Goal: Task Accomplishment & Management: Complete application form

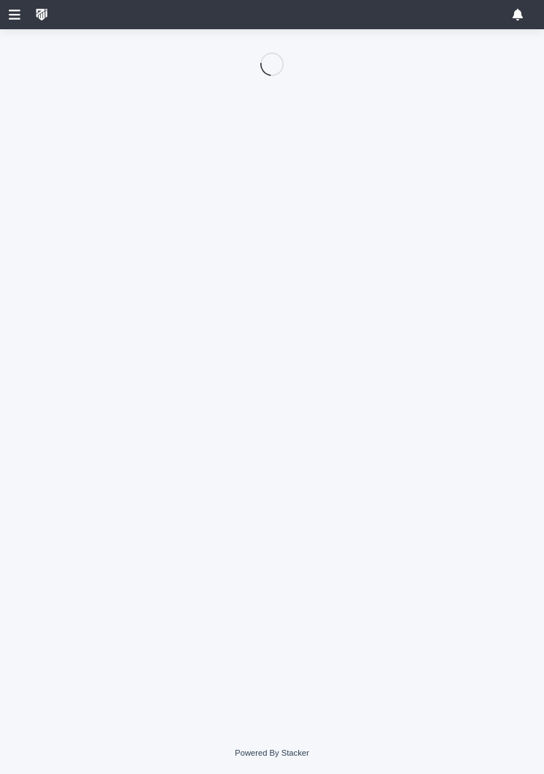
scroll to position [105, 0]
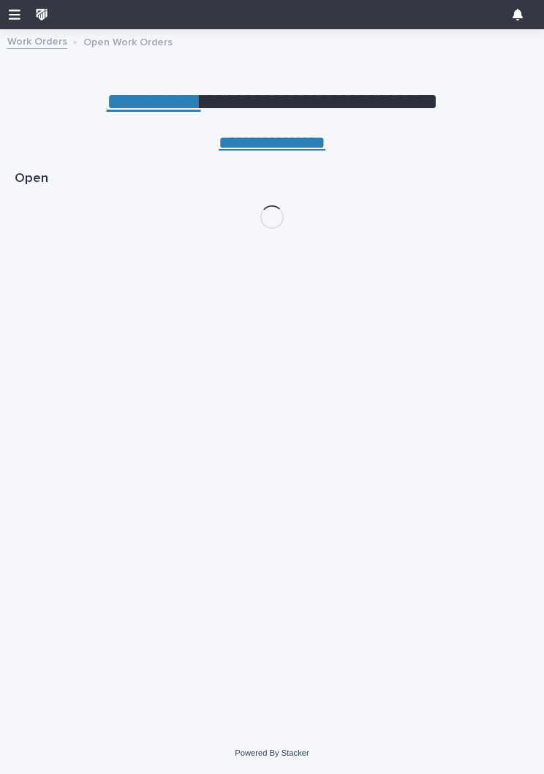
scroll to position [0, 7]
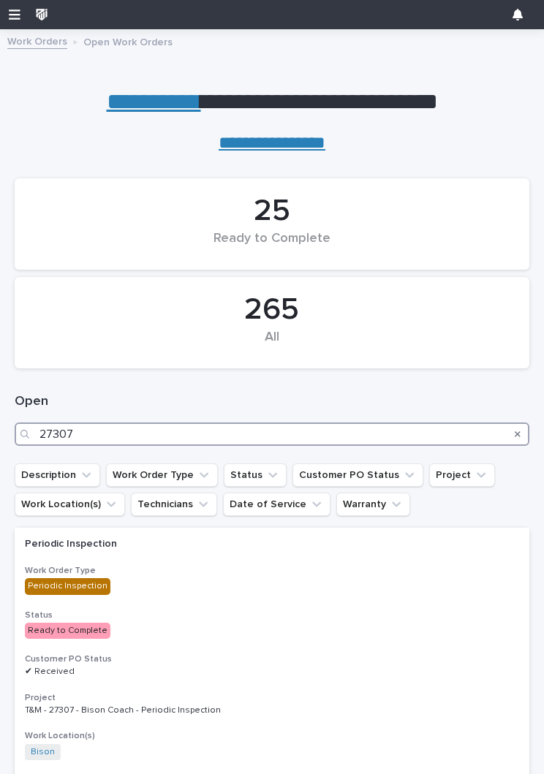
click at [110, 439] on input "27307" at bounding box center [272, 434] width 515 height 23
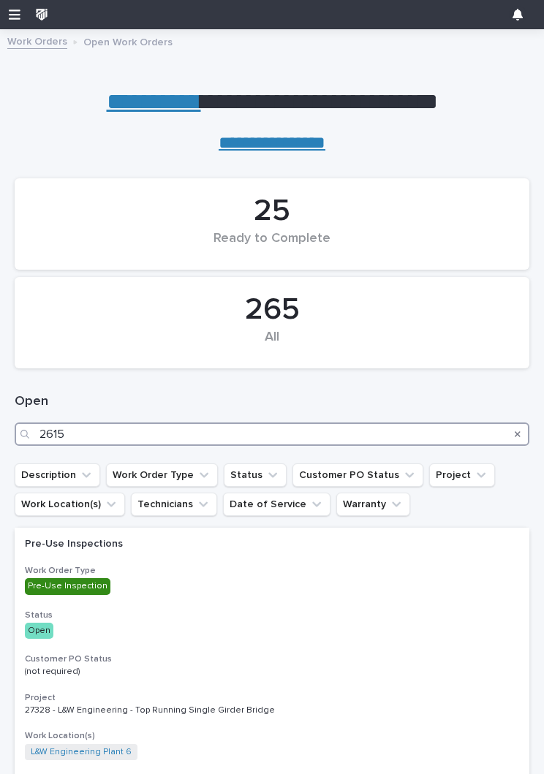
type input "26154"
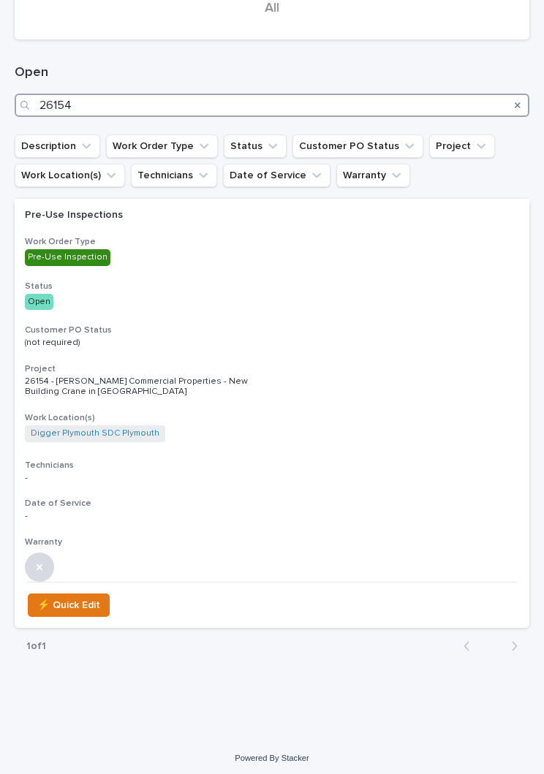
scroll to position [328, 0]
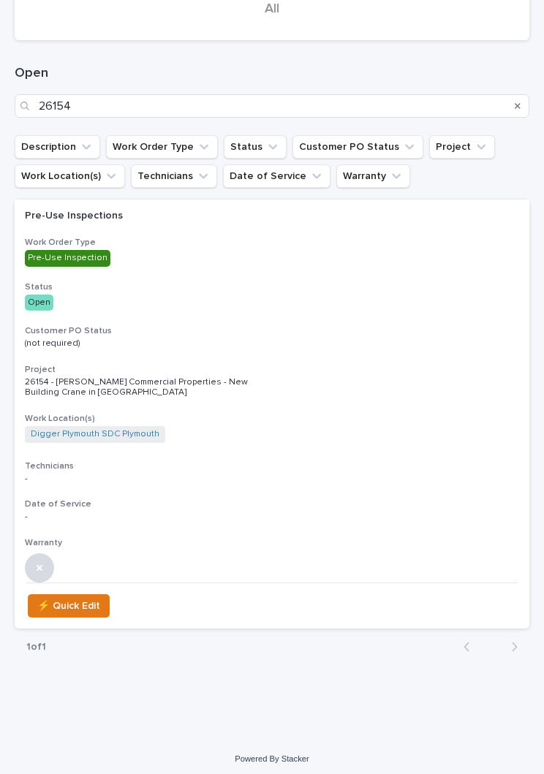
click at [430, 314] on div "Pre-Use Inspections Work Order Type Pre-Use Inspection Status Open Customer PO …" at bounding box center [272, 391] width 515 height 383
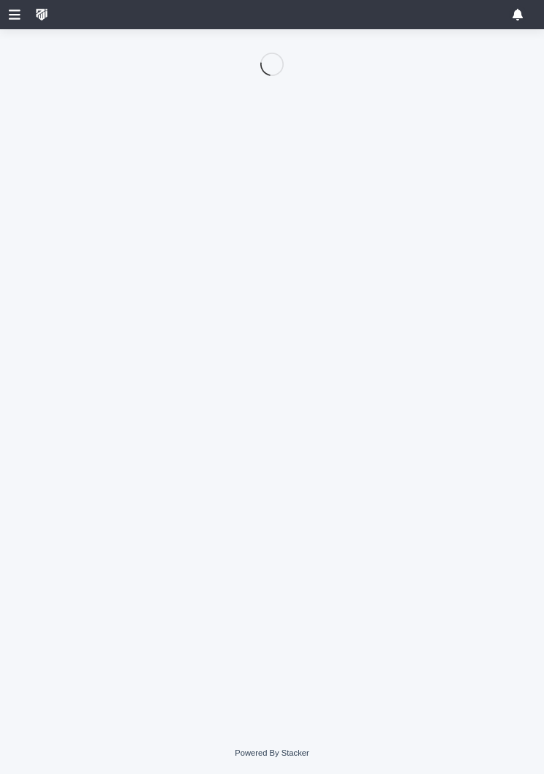
scroll to position [105, 0]
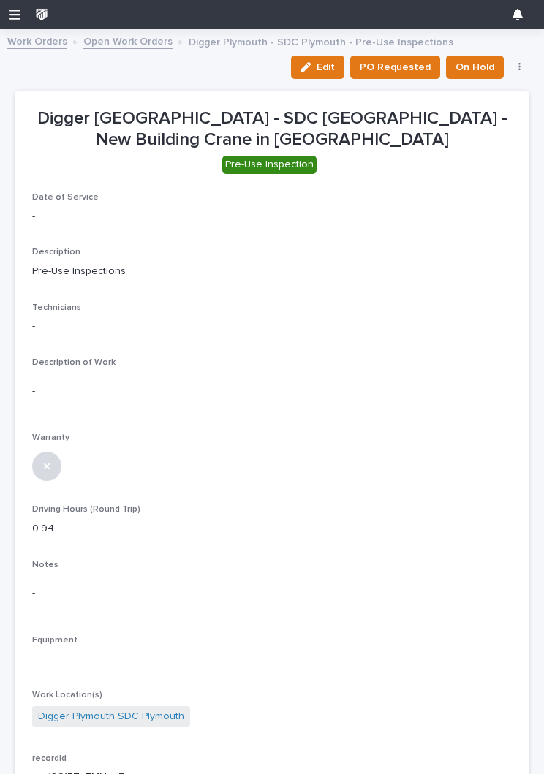
click at [328, 71] on span "Edit" at bounding box center [326, 67] width 18 height 13
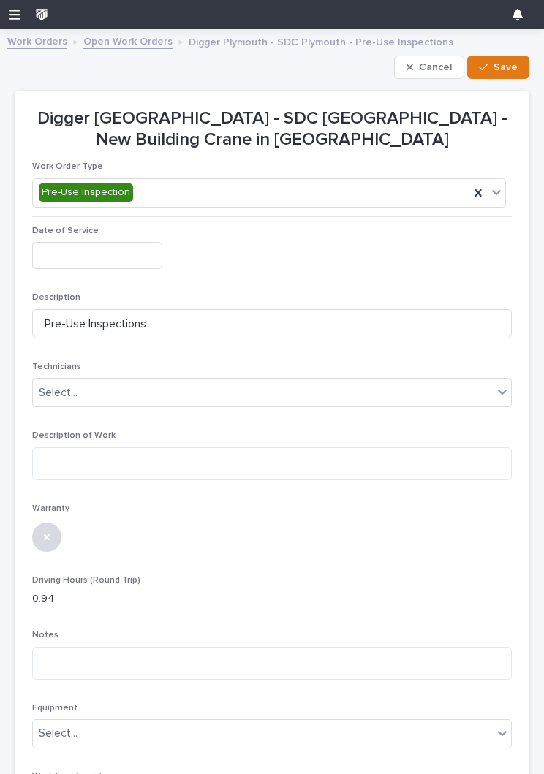
click at [84, 257] on input "text" at bounding box center [97, 255] width 130 height 27
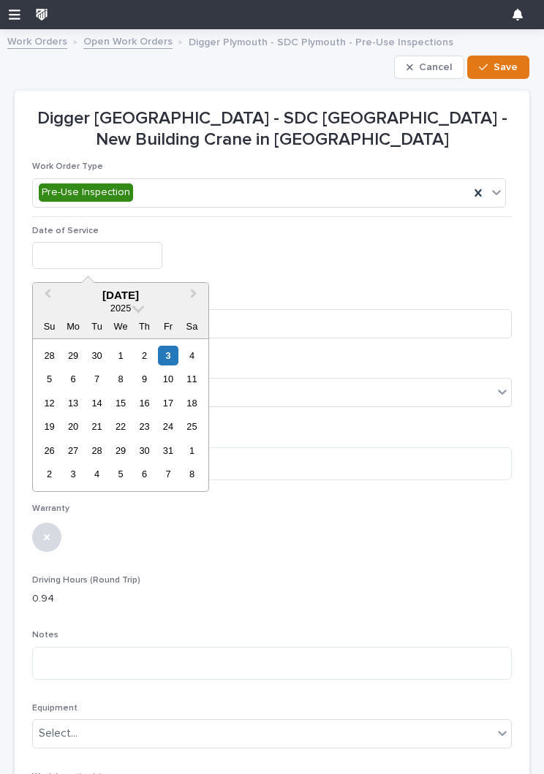
click at [173, 351] on div "3" at bounding box center [168, 356] width 20 height 20
type input "**********"
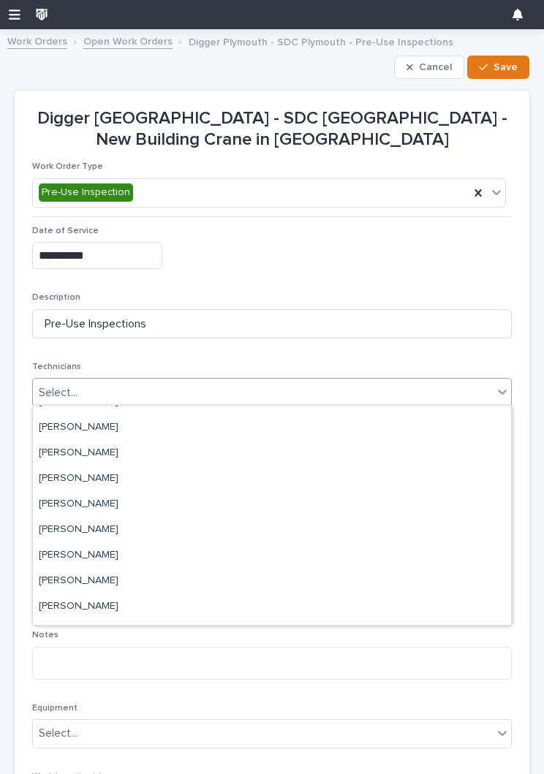
scroll to position [145, 0]
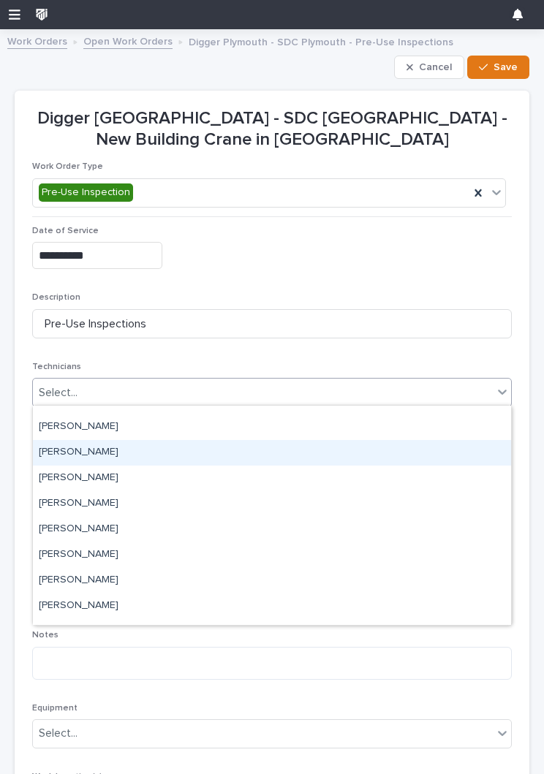
click at [383, 458] on div "[PERSON_NAME]" at bounding box center [272, 453] width 478 height 26
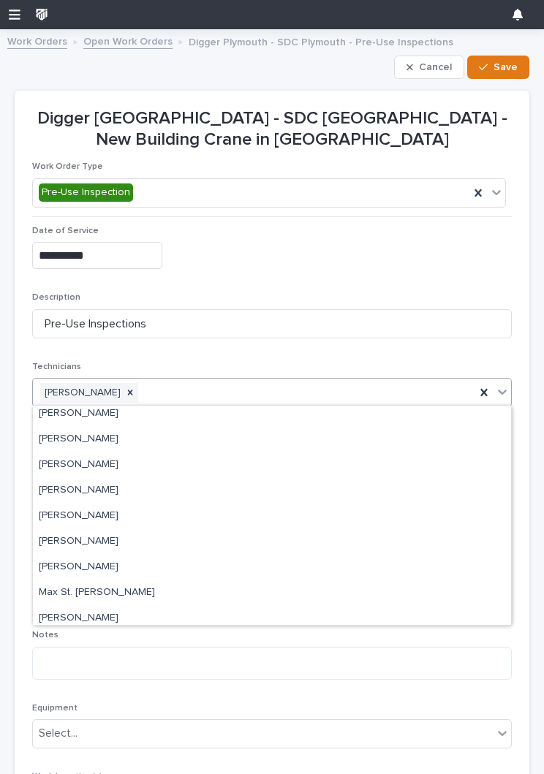
scroll to position [238, 0]
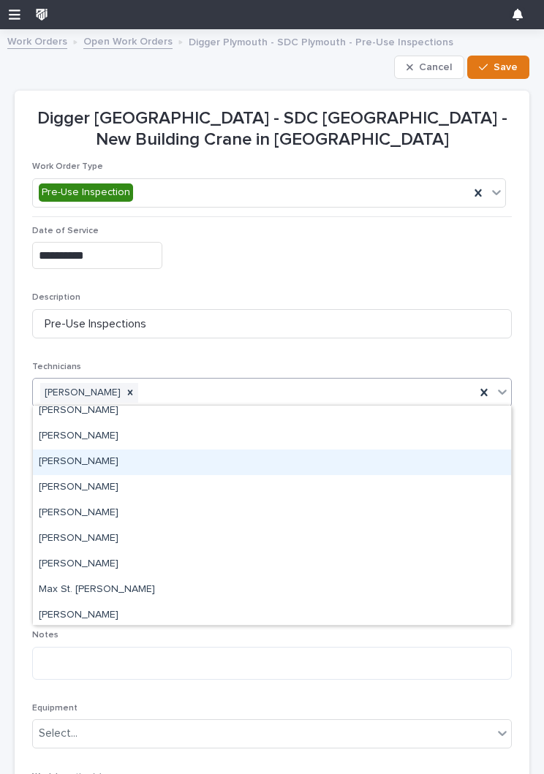
click at [407, 466] on div "[PERSON_NAME]" at bounding box center [272, 463] width 478 height 26
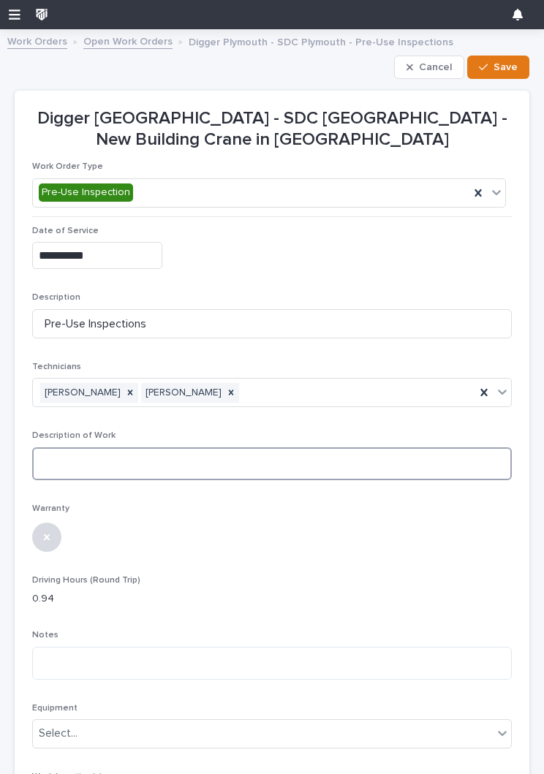
click at [81, 466] on textarea at bounding box center [272, 463] width 480 height 33
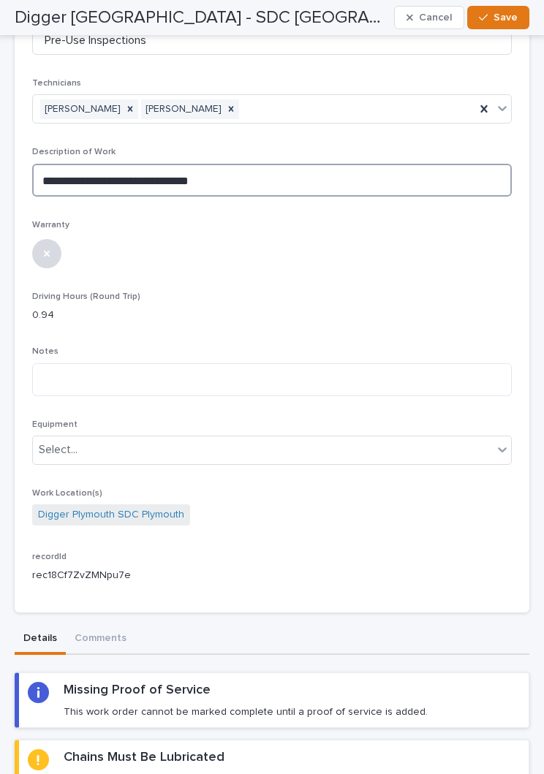
scroll to position [287, 0]
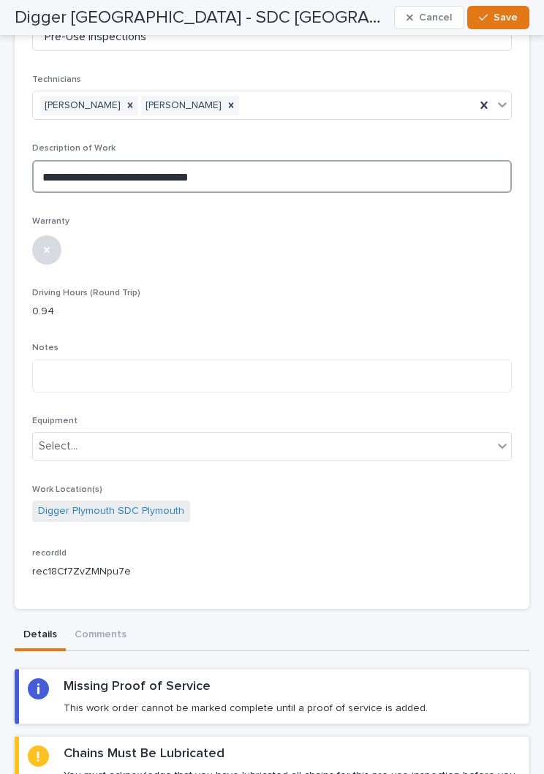
type textarea "**********"
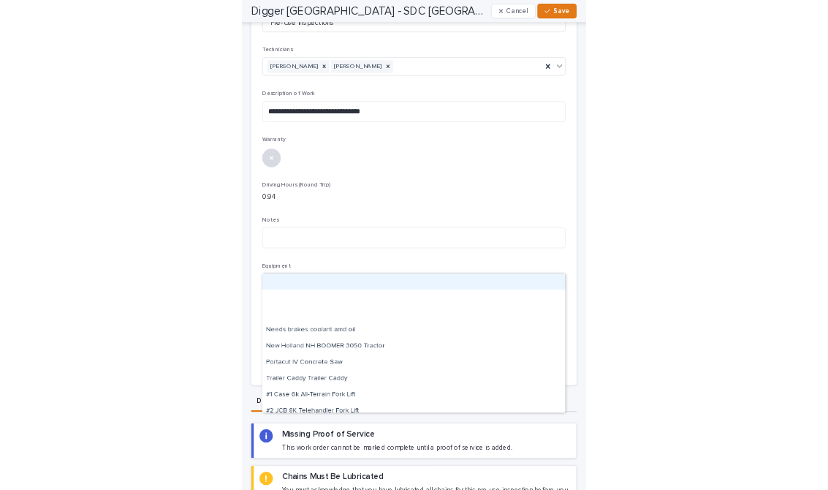
scroll to position [365, 0]
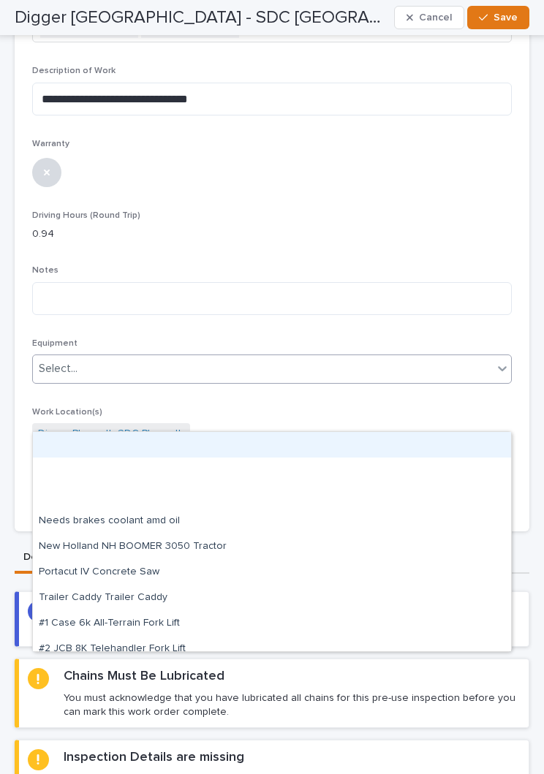
type input "*"
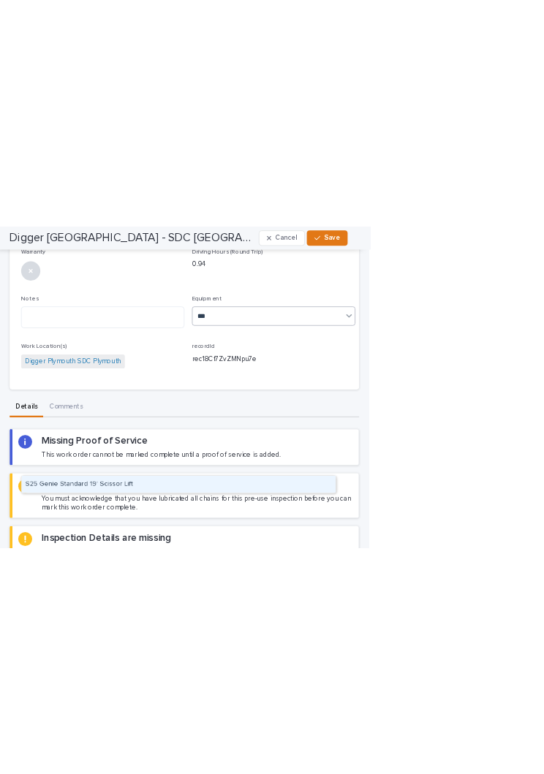
scroll to position [0, 0]
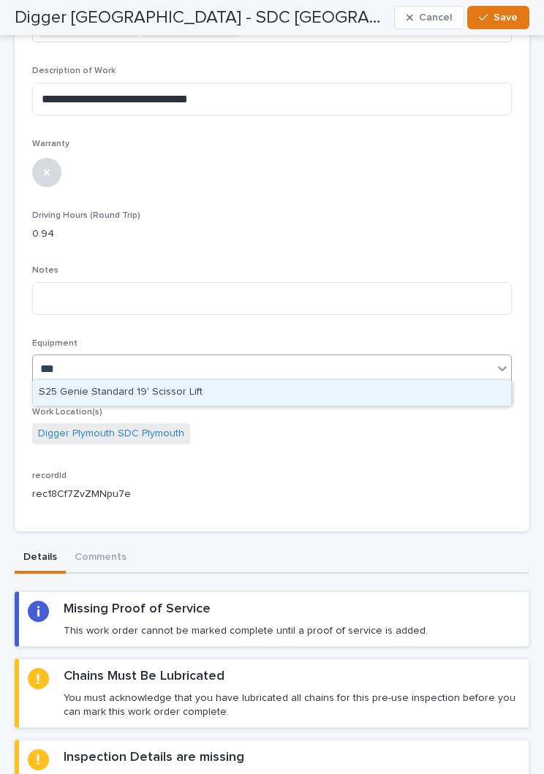
click at [389, 385] on div "S25 Genie Standard 19' Scissor Lift" at bounding box center [272, 393] width 478 height 26
type input "***"
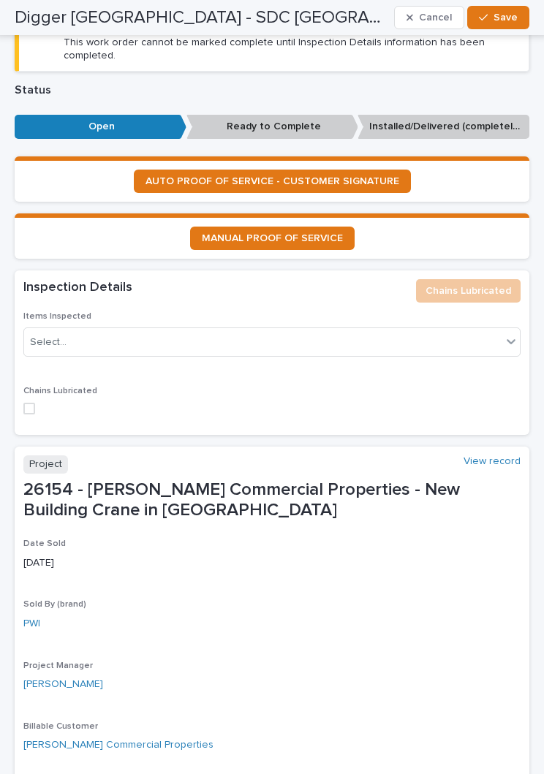
scroll to position [1142, 0]
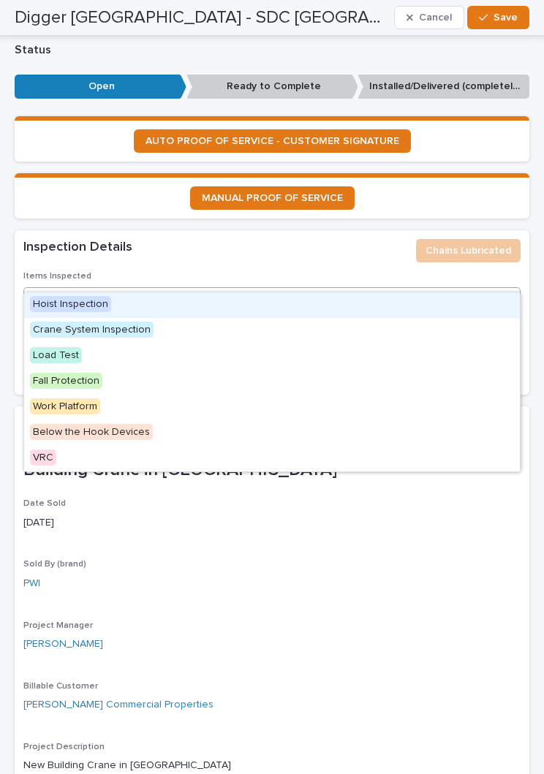
click at [415, 306] on div "Hoist Inspection" at bounding box center [272, 305] width 496 height 26
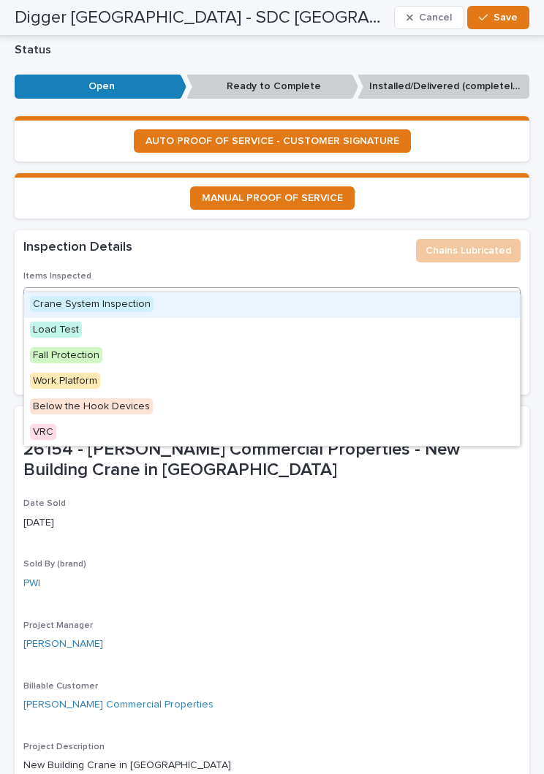
click at [374, 310] on div "Crane System Inspection" at bounding box center [272, 305] width 496 height 26
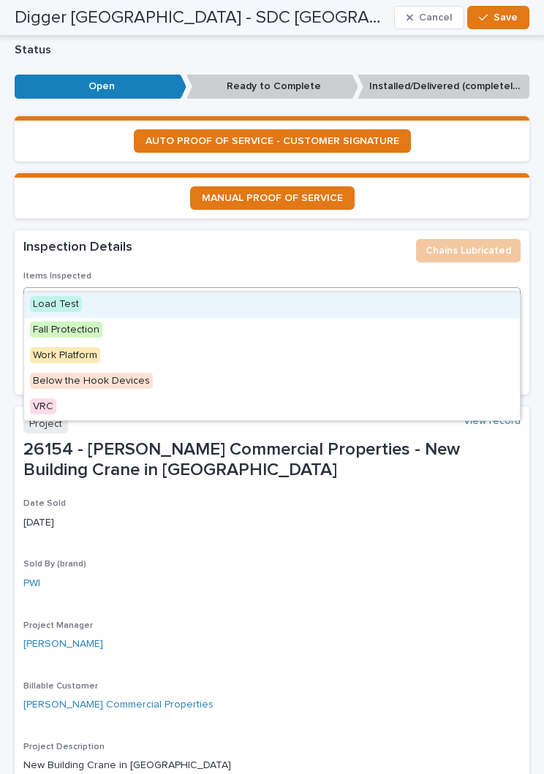
click at [384, 308] on div "Load Test" at bounding box center [272, 305] width 496 height 26
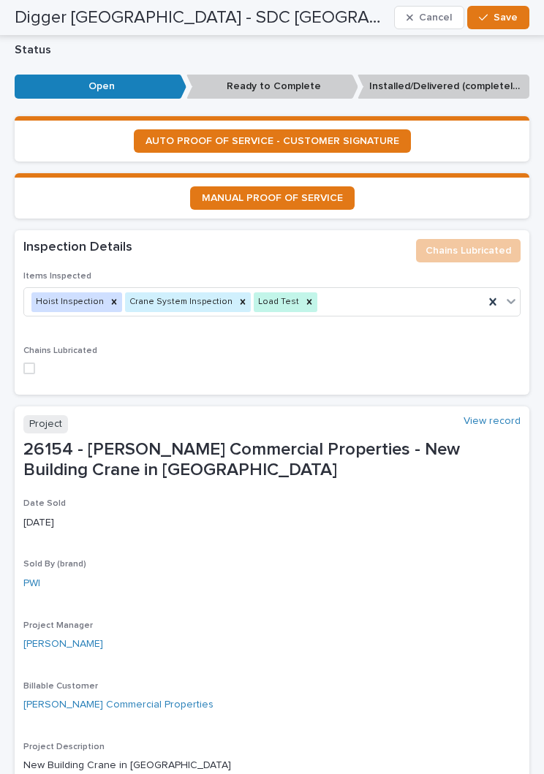
click at [40, 363] on label at bounding box center [271, 369] width 497 height 12
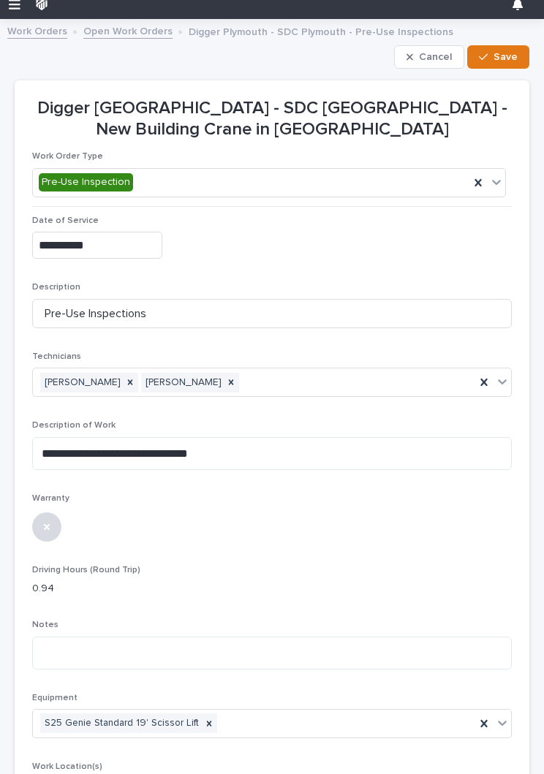
scroll to position [10, 0]
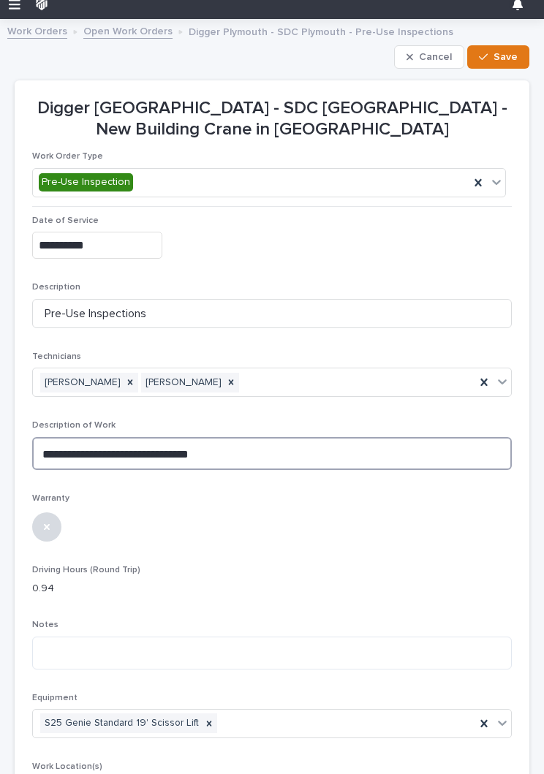
click at [314, 450] on textarea "**********" at bounding box center [272, 453] width 480 height 33
type textarea "***"
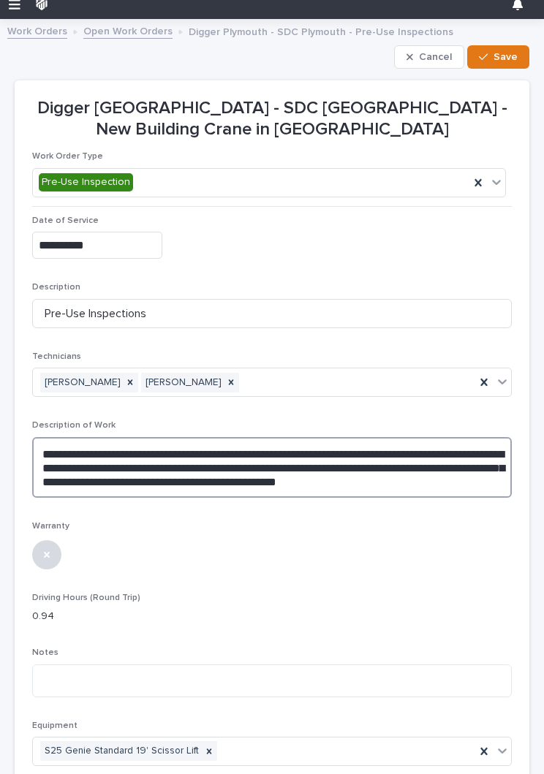
type textarea "**********"
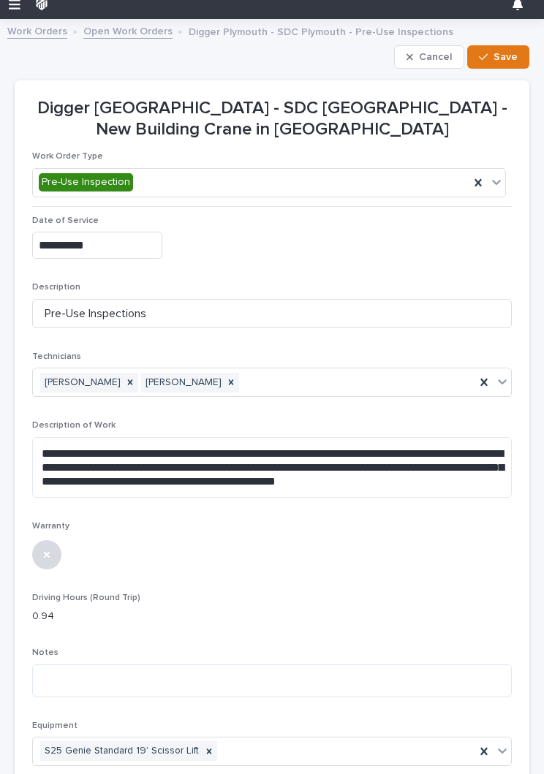
click at [504, 61] on span "Save" at bounding box center [506, 56] width 24 height 13
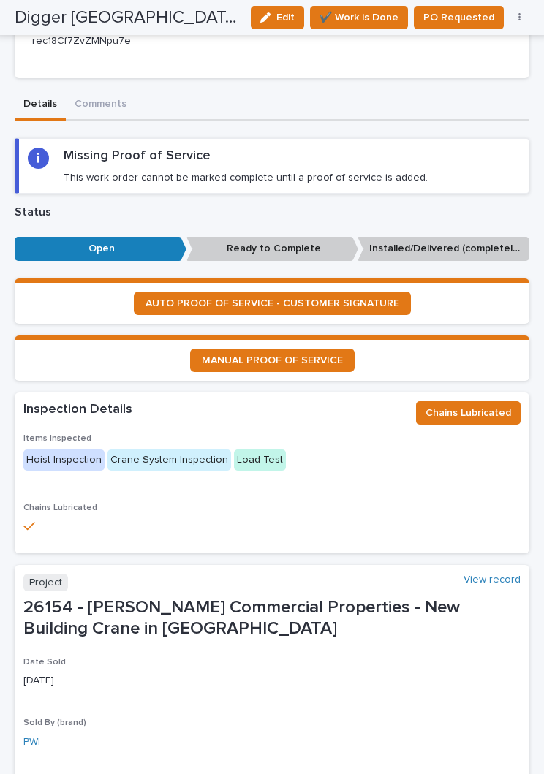
scroll to position [713, 0]
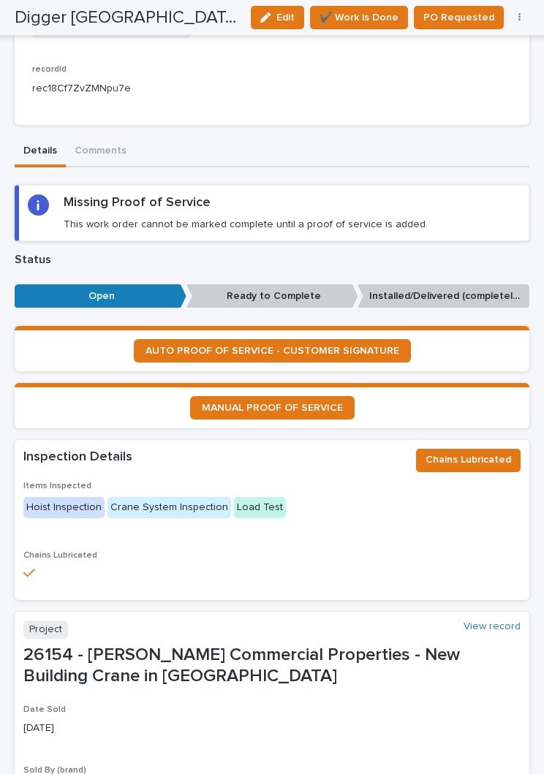
click at [385, 344] on link "AUTO PROOF OF SERVICE - CUSTOMER SIGNATURE" at bounding box center [272, 350] width 277 height 23
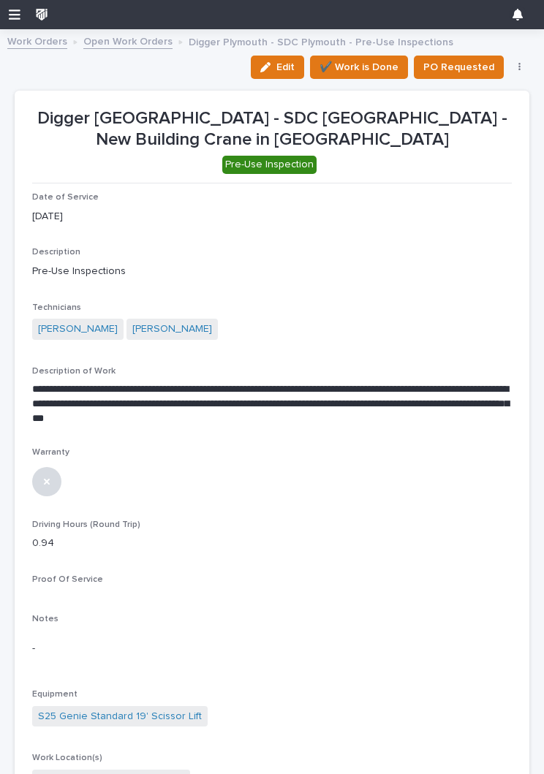
scroll to position [-1, 0]
